Goal: Task Accomplishment & Management: Manage account settings

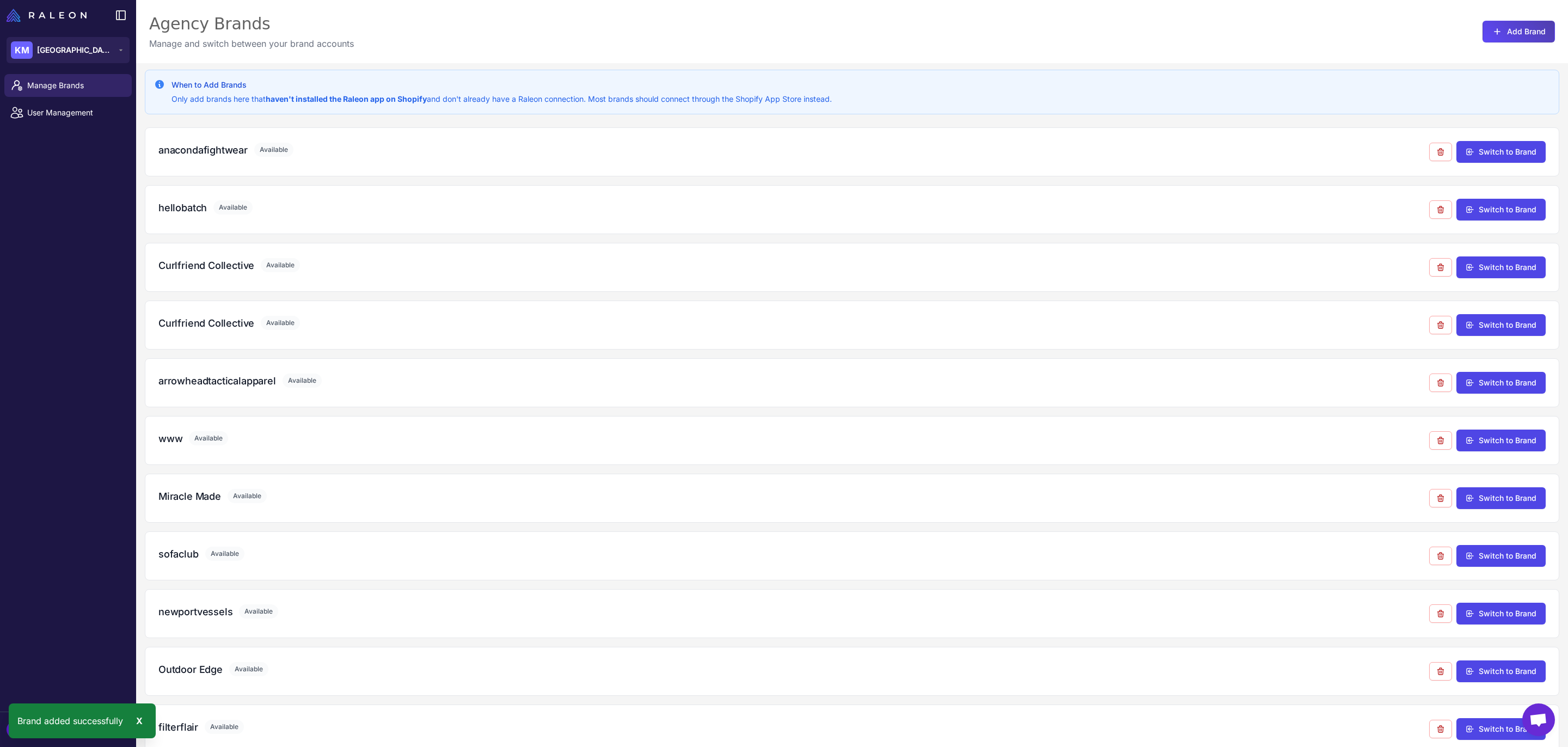
scroll to position [308, 0]
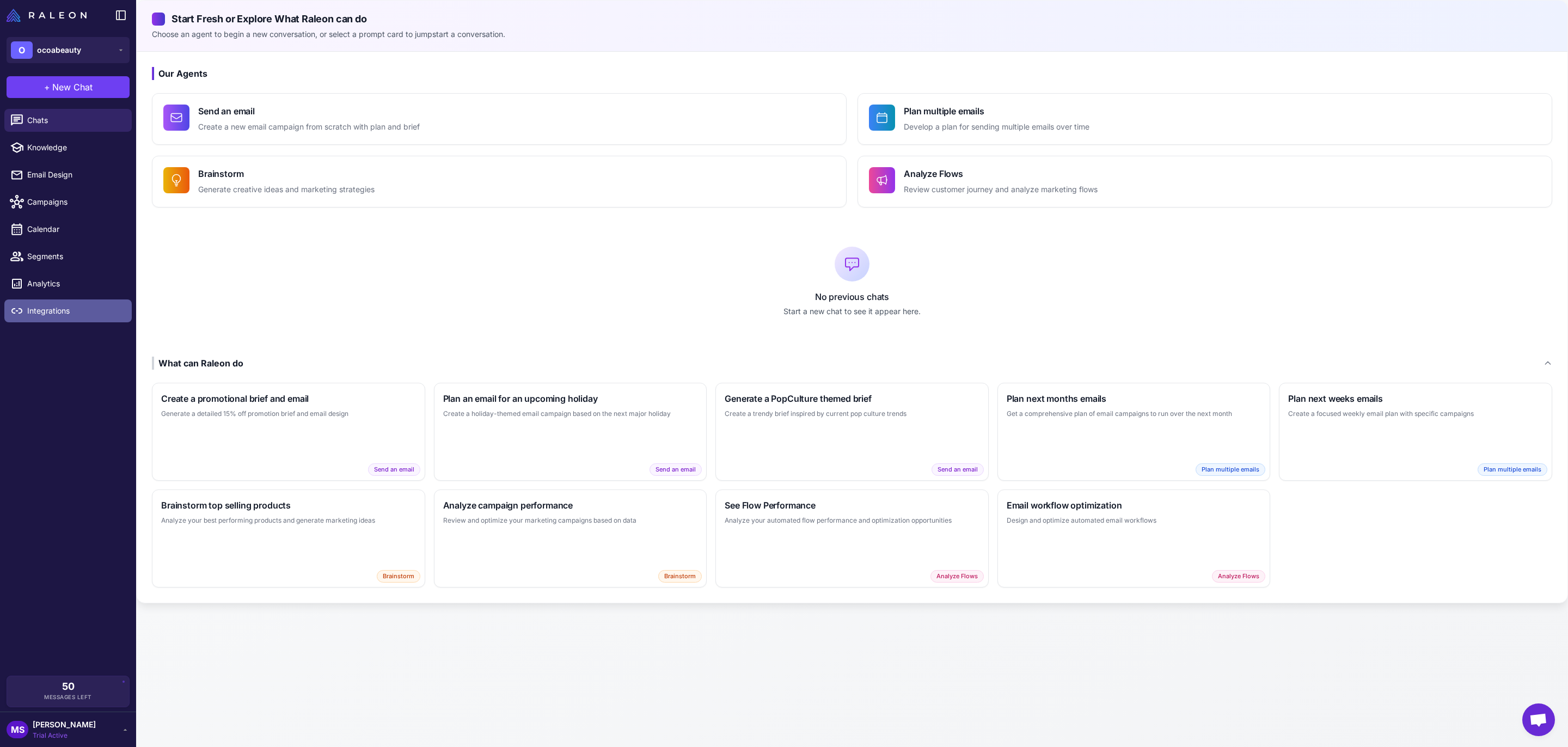
click at [70, 302] on link "Integrations" at bounding box center [68, 310] width 128 height 23
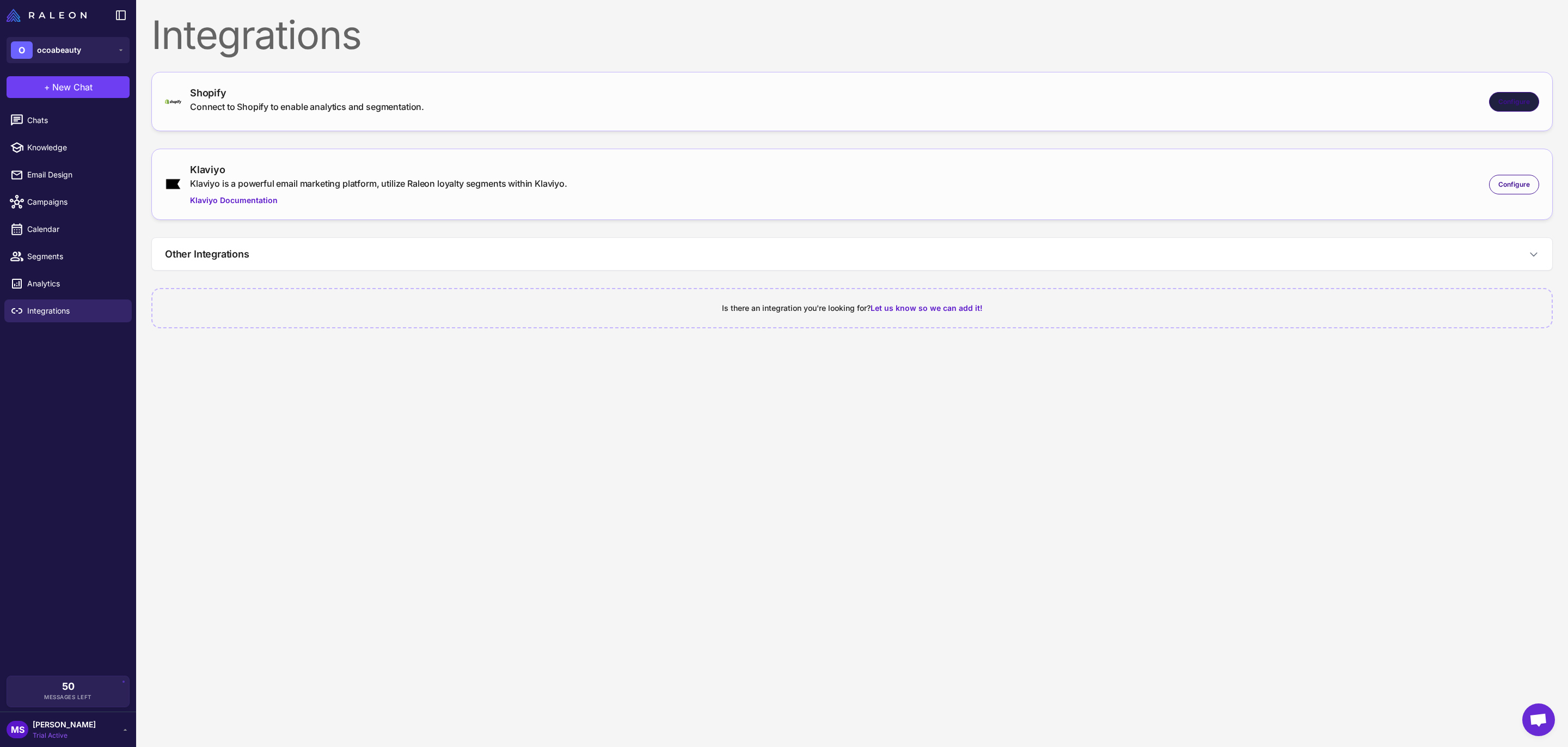
click at [1509, 108] on div "Configure" at bounding box center [1514, 102] width 50 height 20
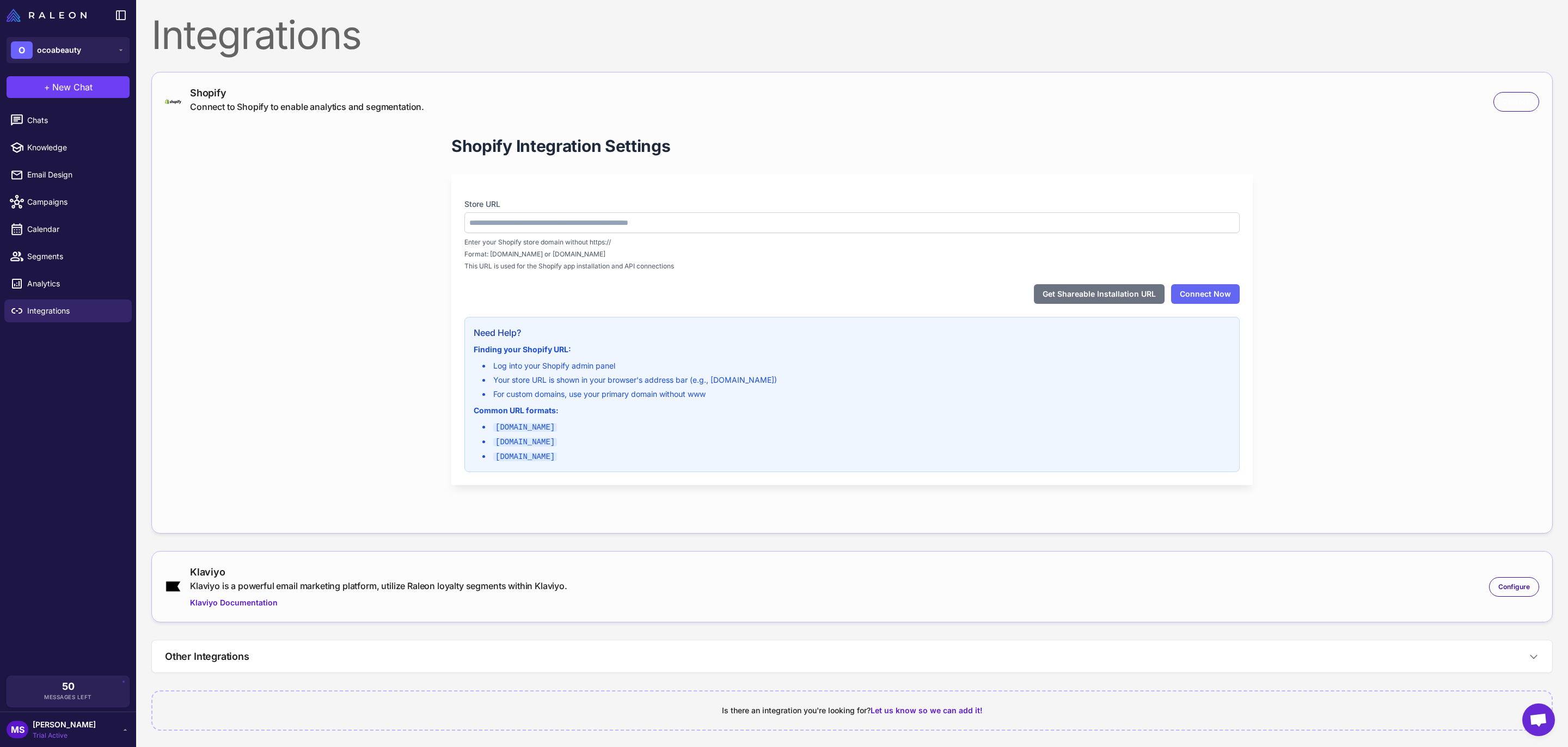
type input "**********"
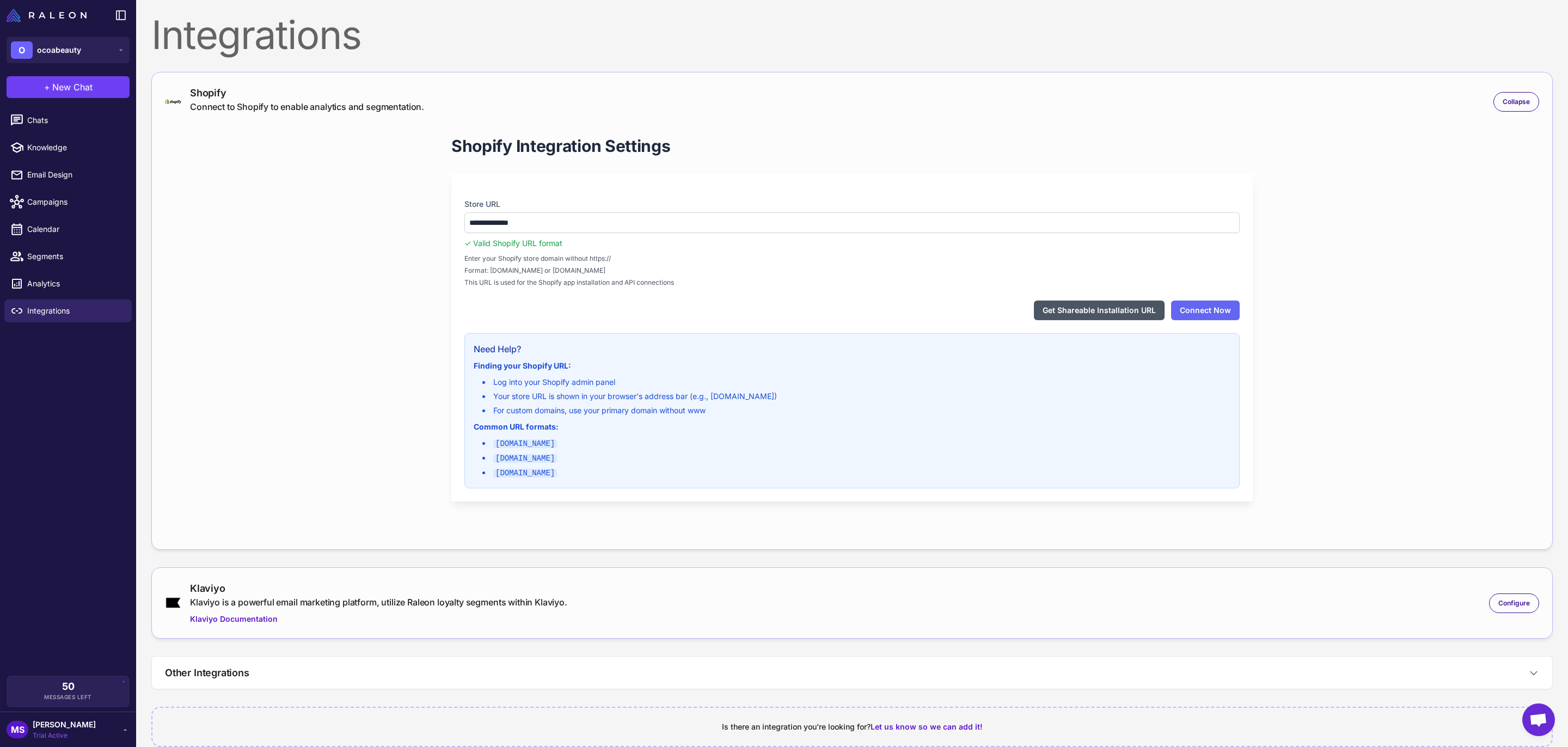
click at [1080, 312] on button "Get Shareable Installation URL" at bounding box center [1099, 310] width 131 height 20
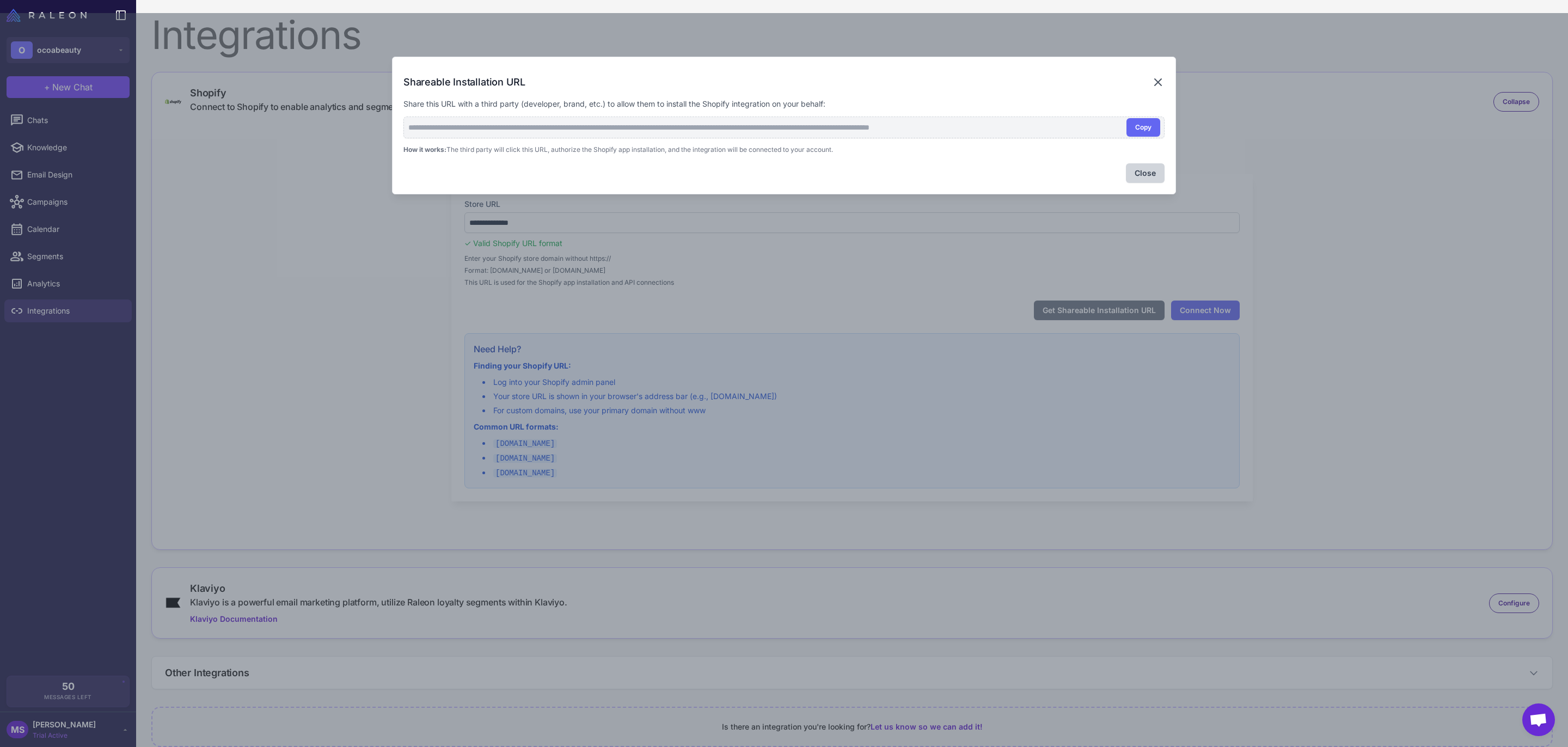
click at [1161, 79] on icon at bounding box center [1158, 82] width 7 height 7
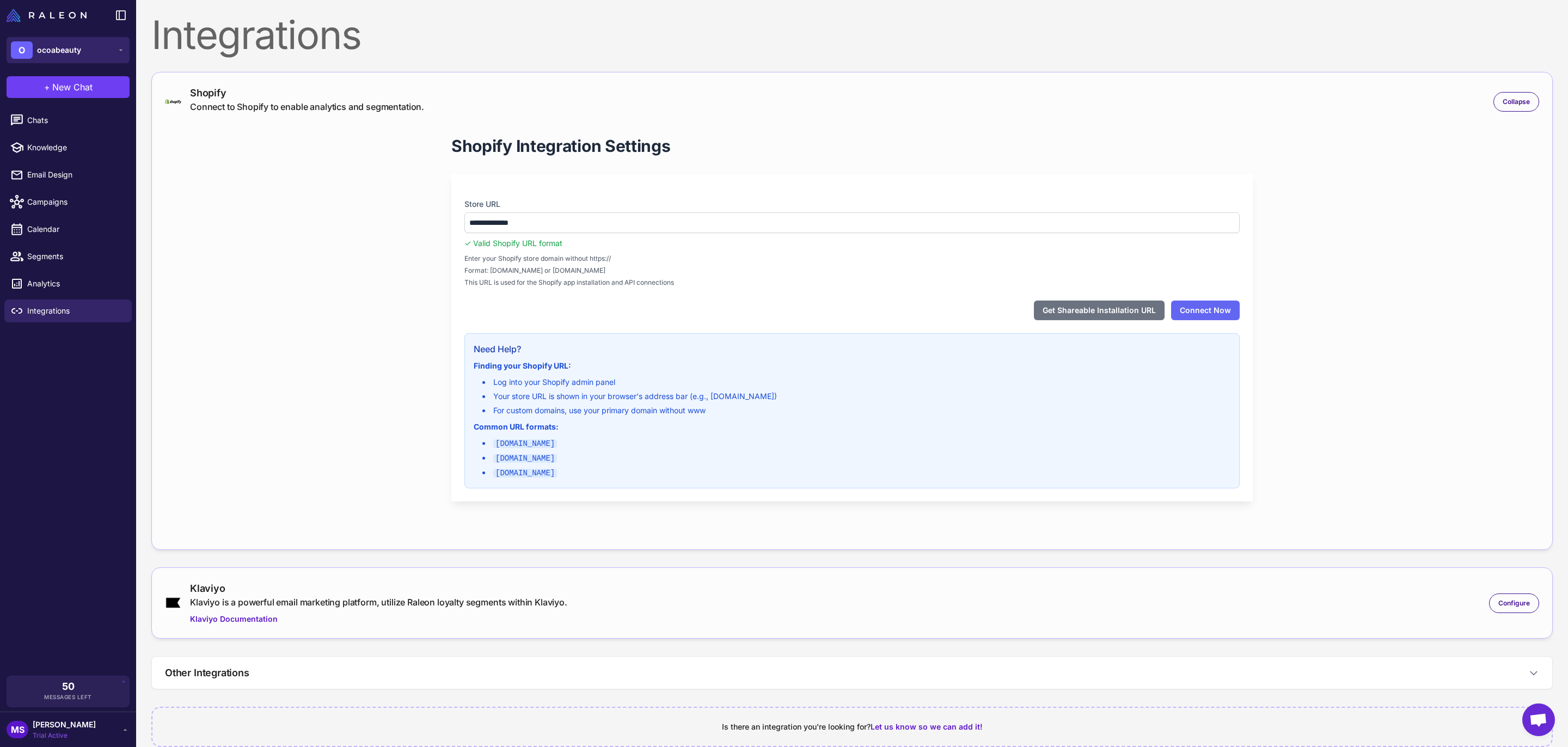
click at [70, 60] on button "O ocoabeauty" at bounding box center [68, 50] width 123 height 26
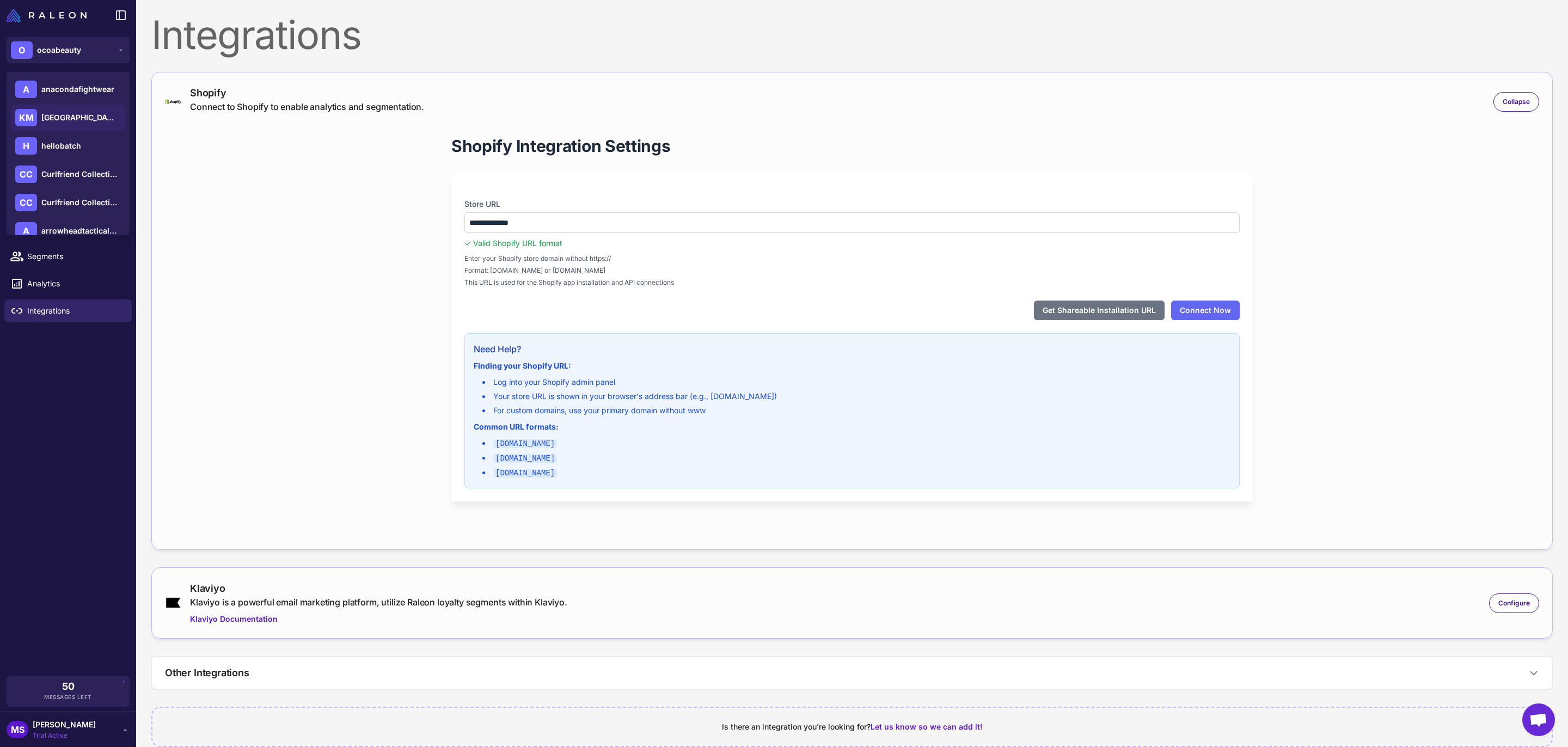
click at [78, 115] on span "[GEOGRAPHIC_DATA]" at bounding box center [79, 118] width 76 height 12
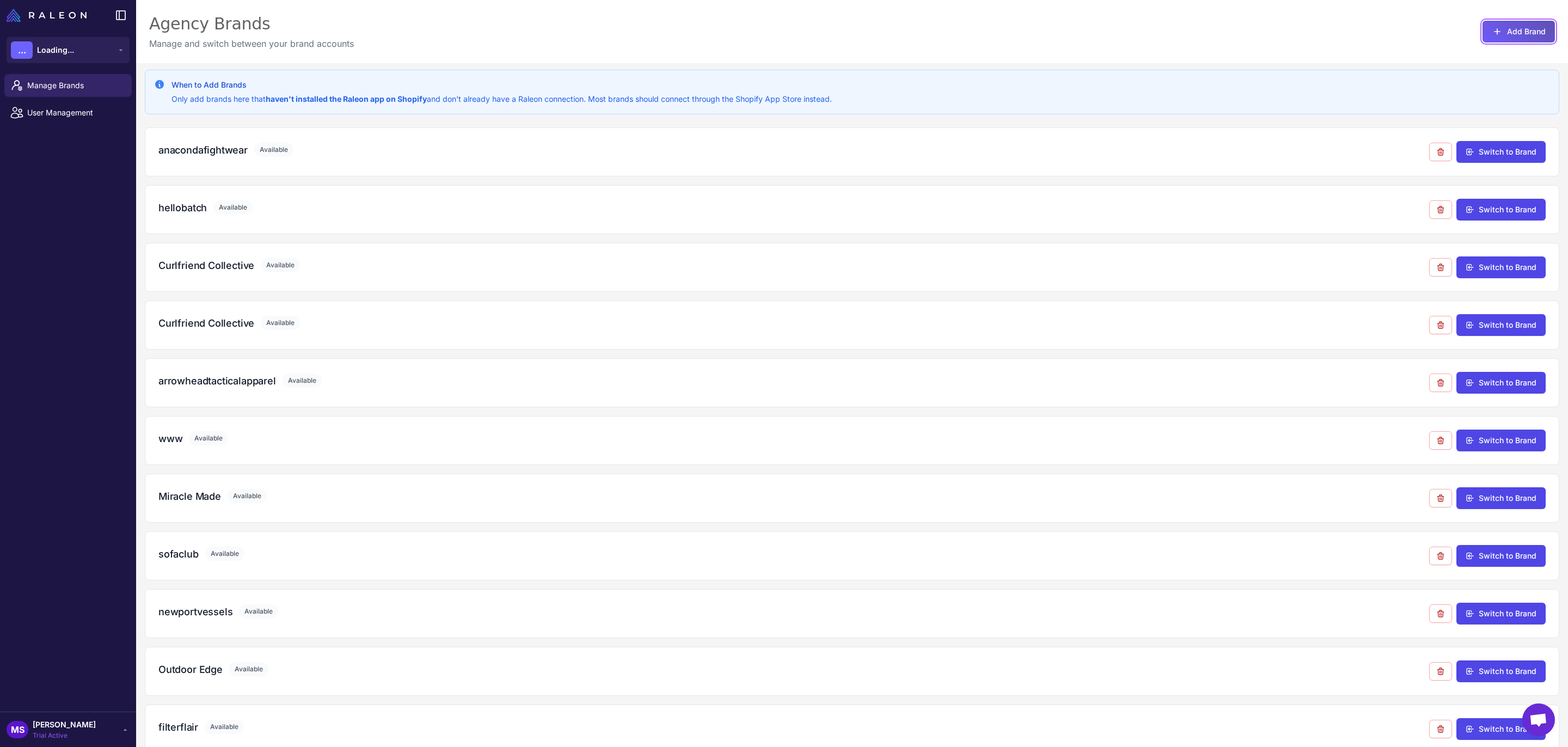
click at [1507, 24] on button "Add Brand" at bounding box center [1519, 32] width 73 height 22
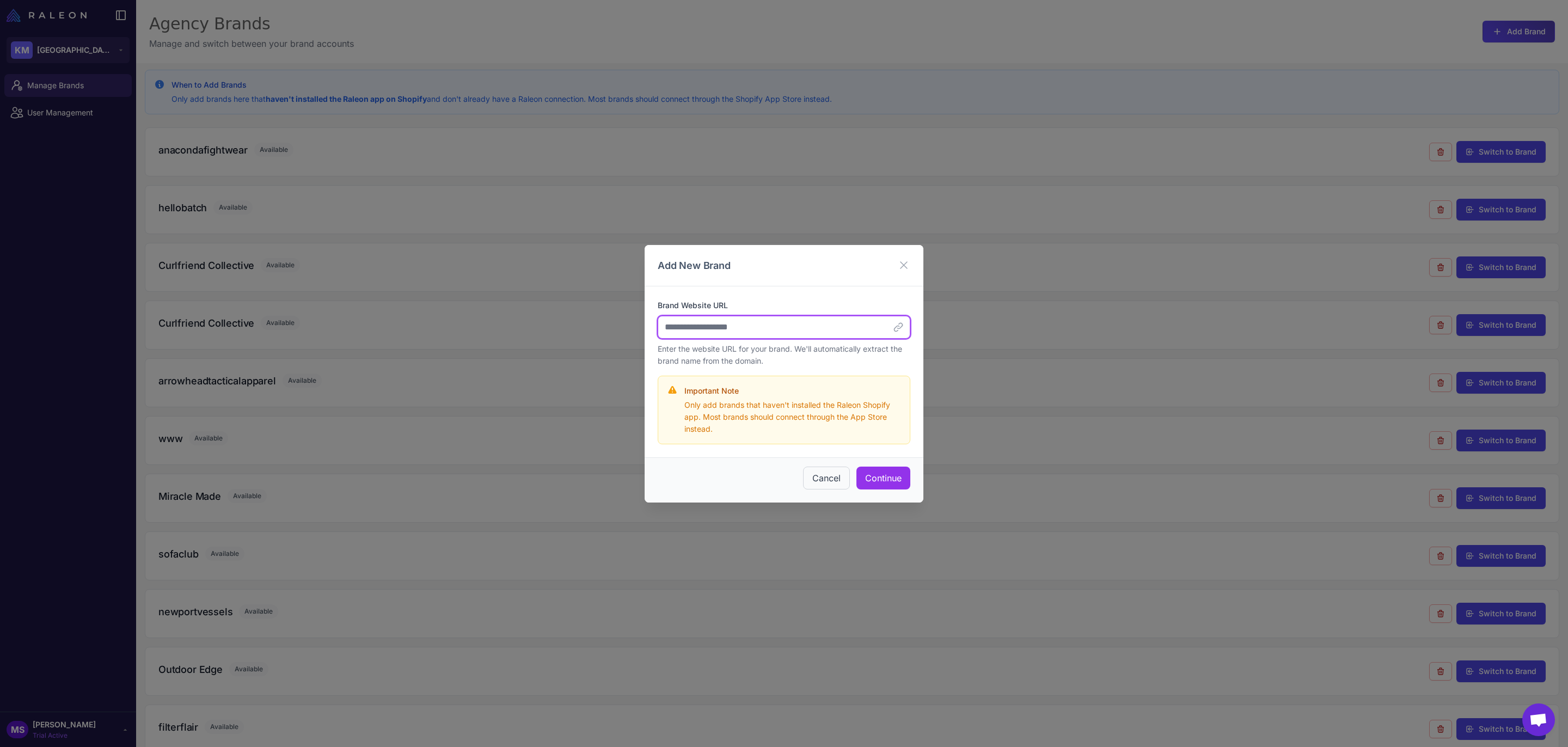
click at [698, 327] on input "Brand Website URL" at bounding box center [783, 327] width 252 height 23
paste input "**********"
type input "**********"
click at [881, 476] on button "Continue" at bounding box center [884, 478] width 54 height 23
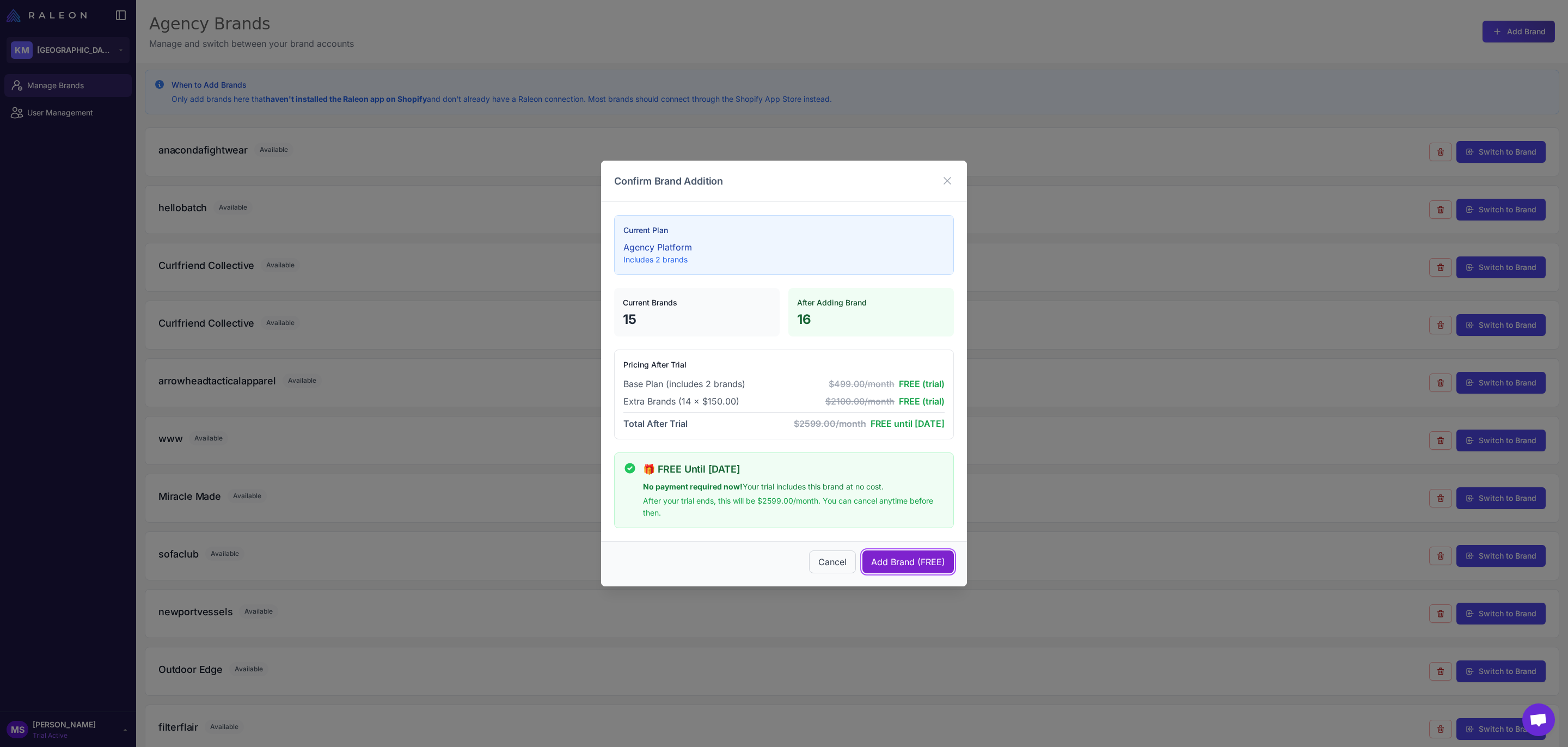
click at [915, 554] on button "Add Brand (FREE)" at bounding box center [908, 561] width 92 height 23
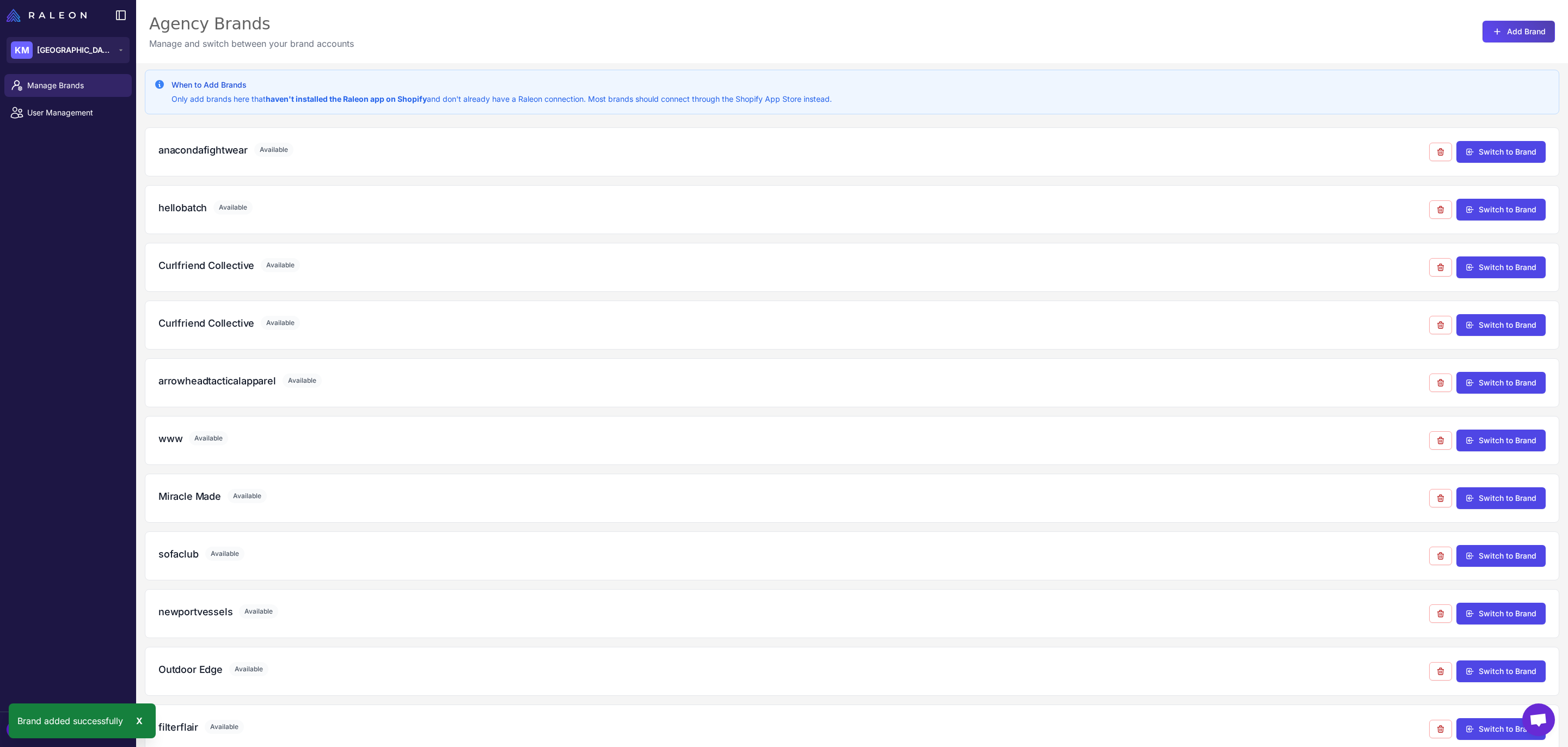
scroll to position [366, 0]
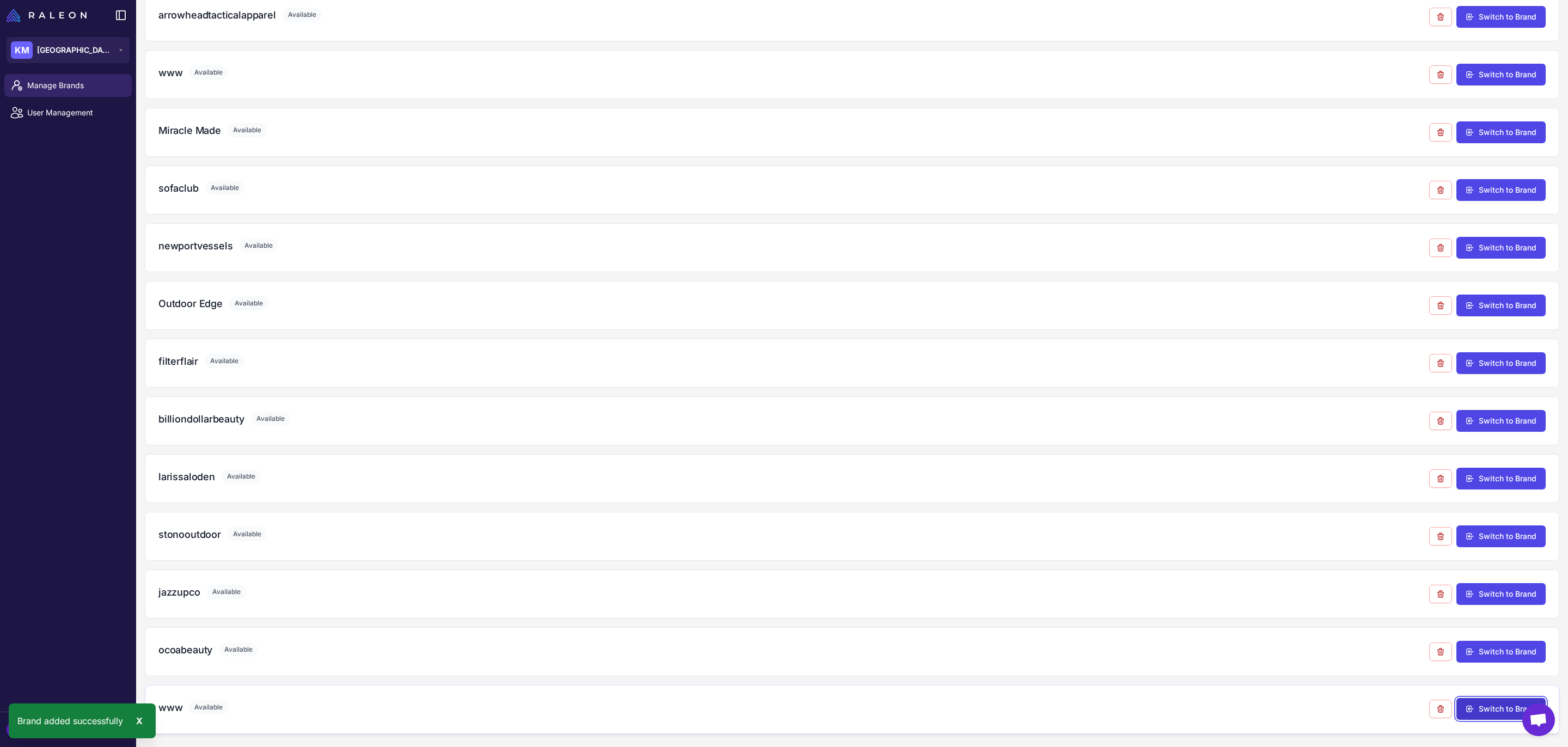
click at [1487, 712] on button "Switch to Brand" at bounding box center [1501, 709] width 89 height 22
